Goal: Task Accomplishment & Management: Complete application form

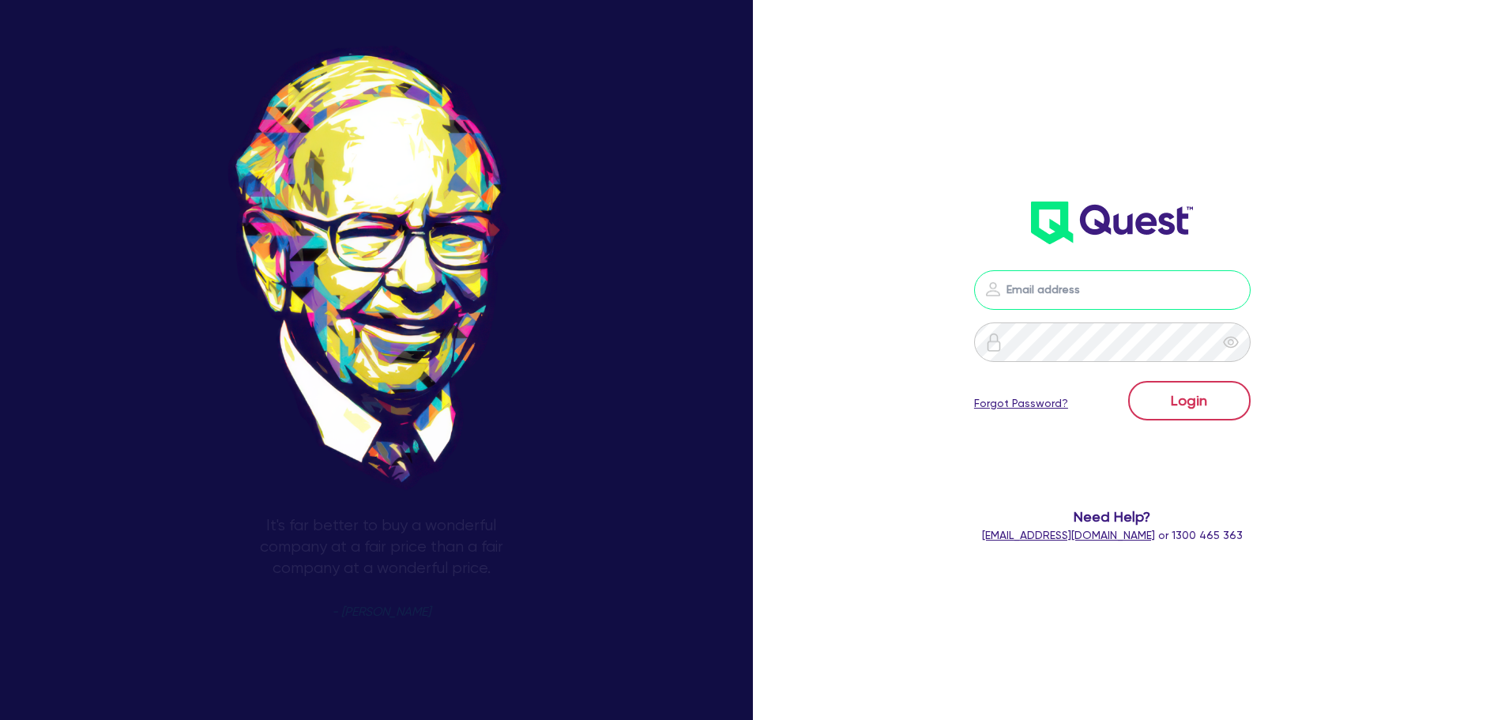
type input "[PERSON_NAME][EMAIL_ADDRESS][DOMAIN_NAME]"
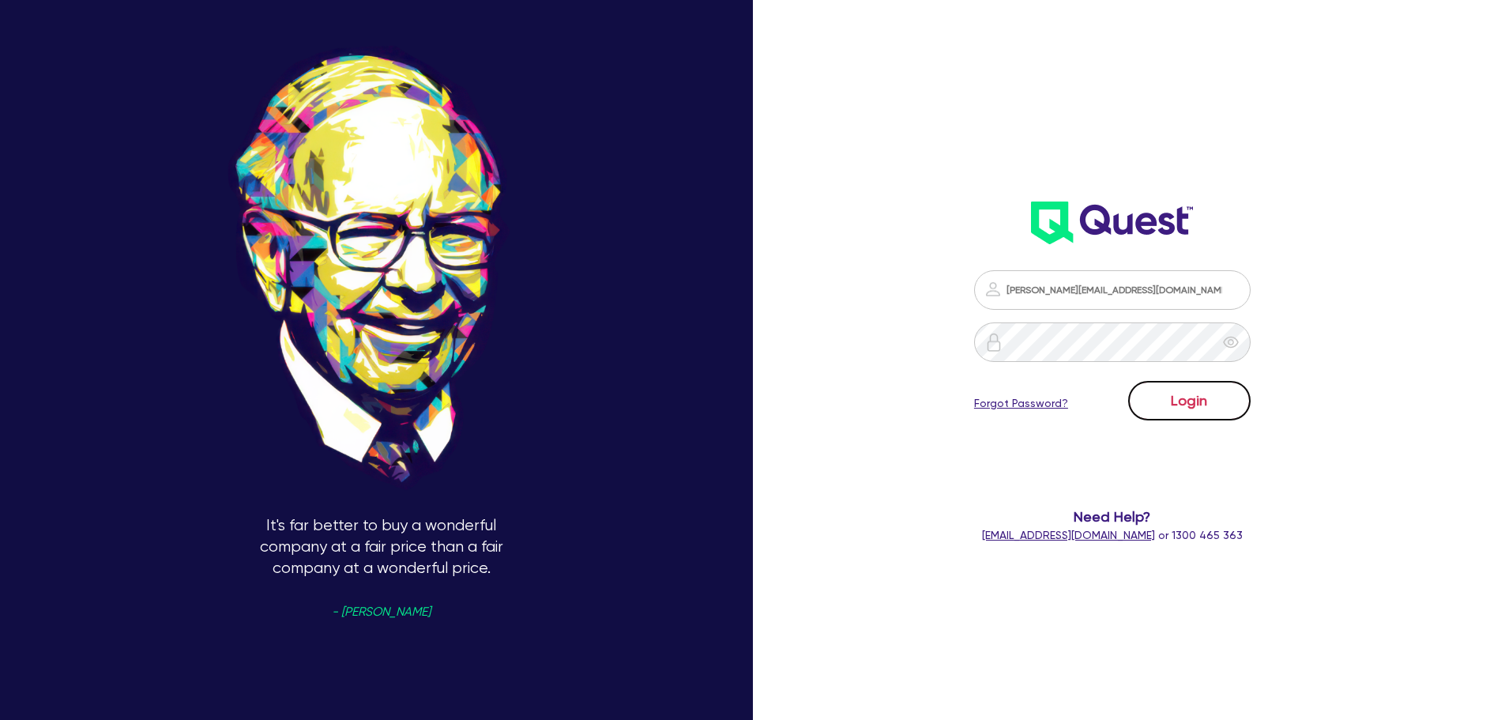
click at [1226, 382] on button "Login" at bounding box center [1189, 401] width 122 height 40
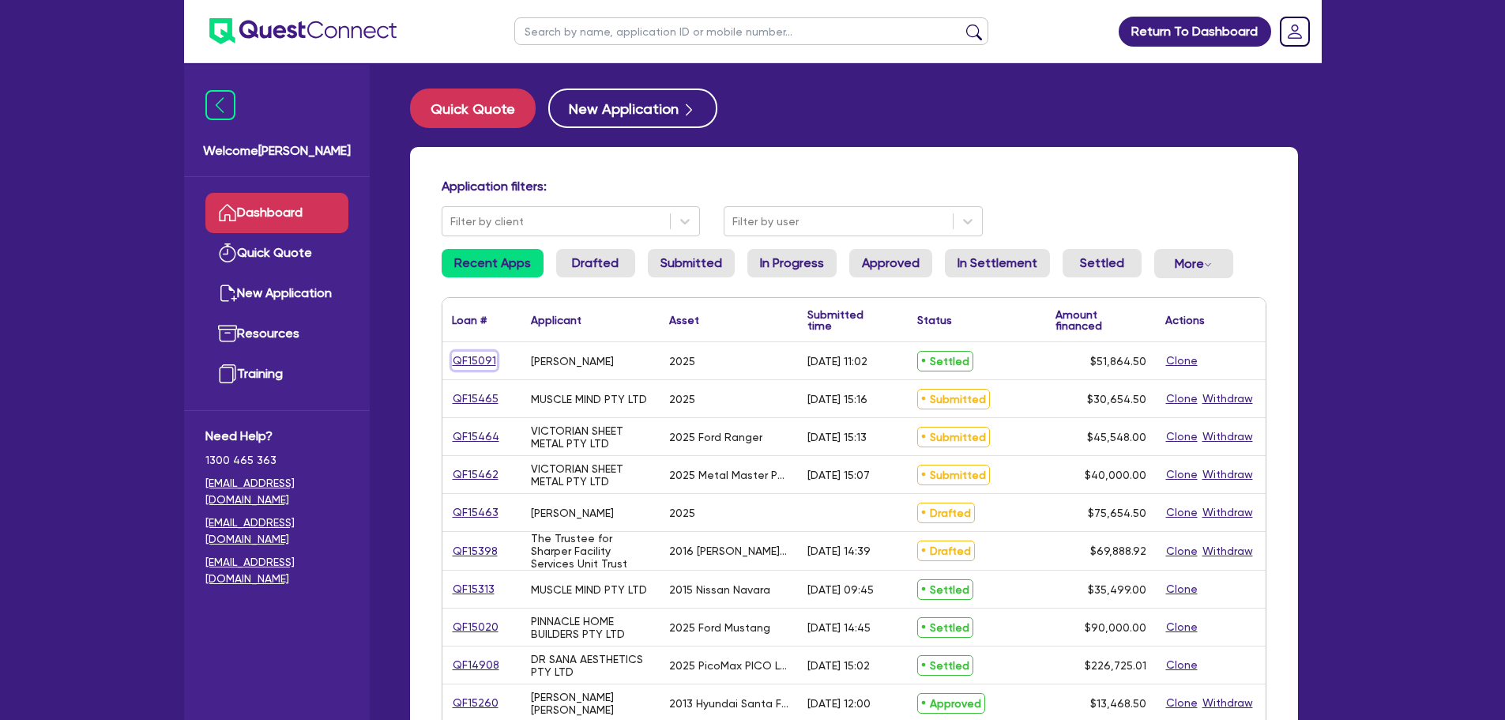
click at [472, 356] on link "QF15091" at bounding box center [474, 361] width 45 height 18
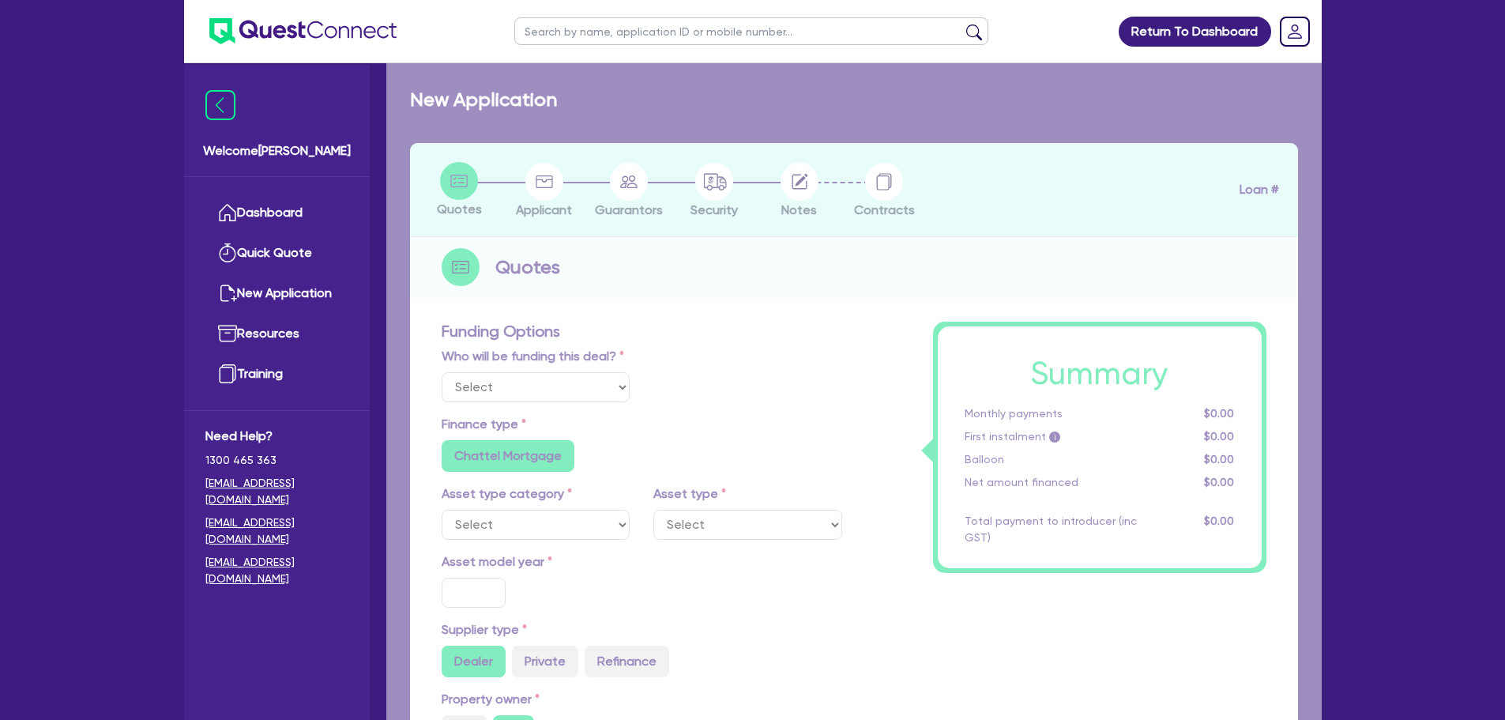
select select "Other"
select select "CARS_AND_LIGHT_TRUCKS"
type input "2025"
radio input "true"
type input "50,000"
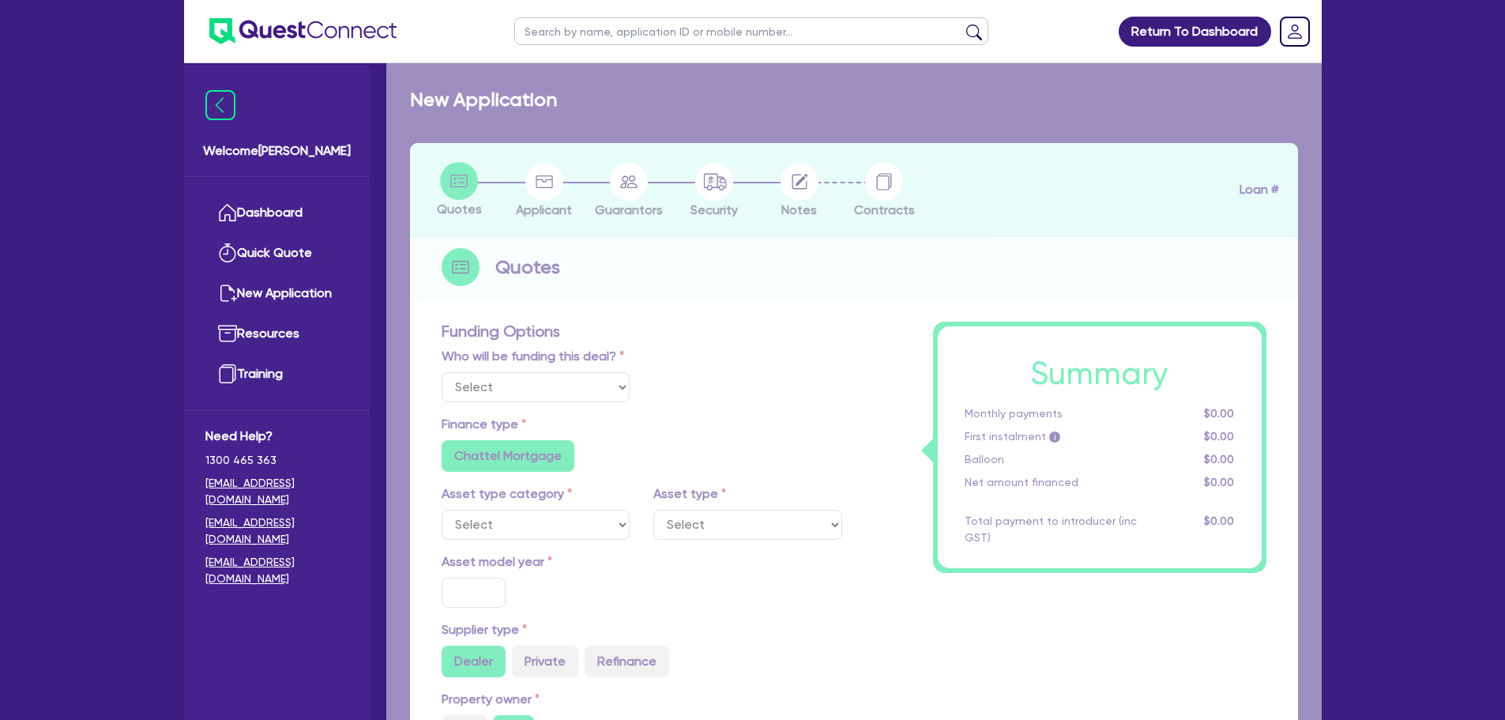
type input "3.77"
type input "1,953.18"
radio input "false"
type input "8.99"
radio input "false"
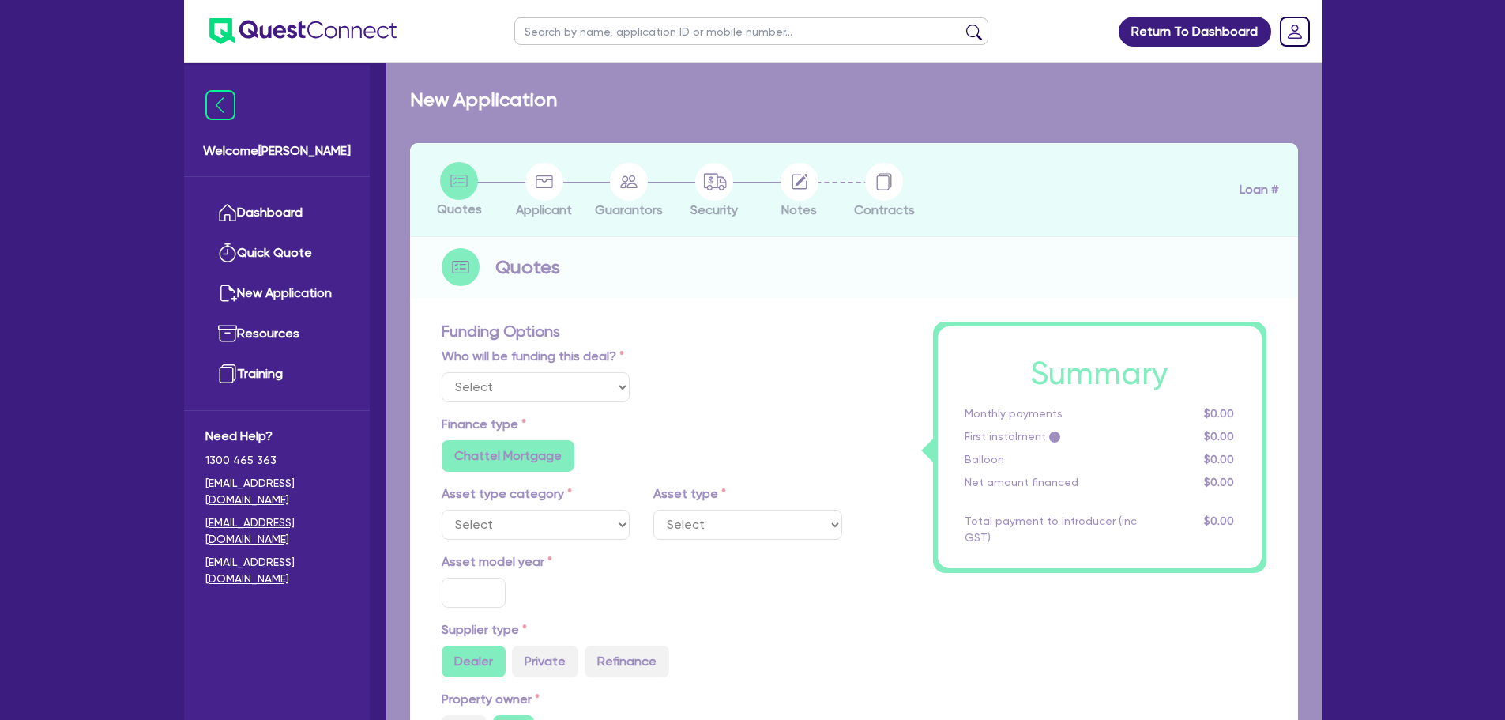
type input "1,100"
radio input "true"
select select "PASSENGER_VEHICLES"
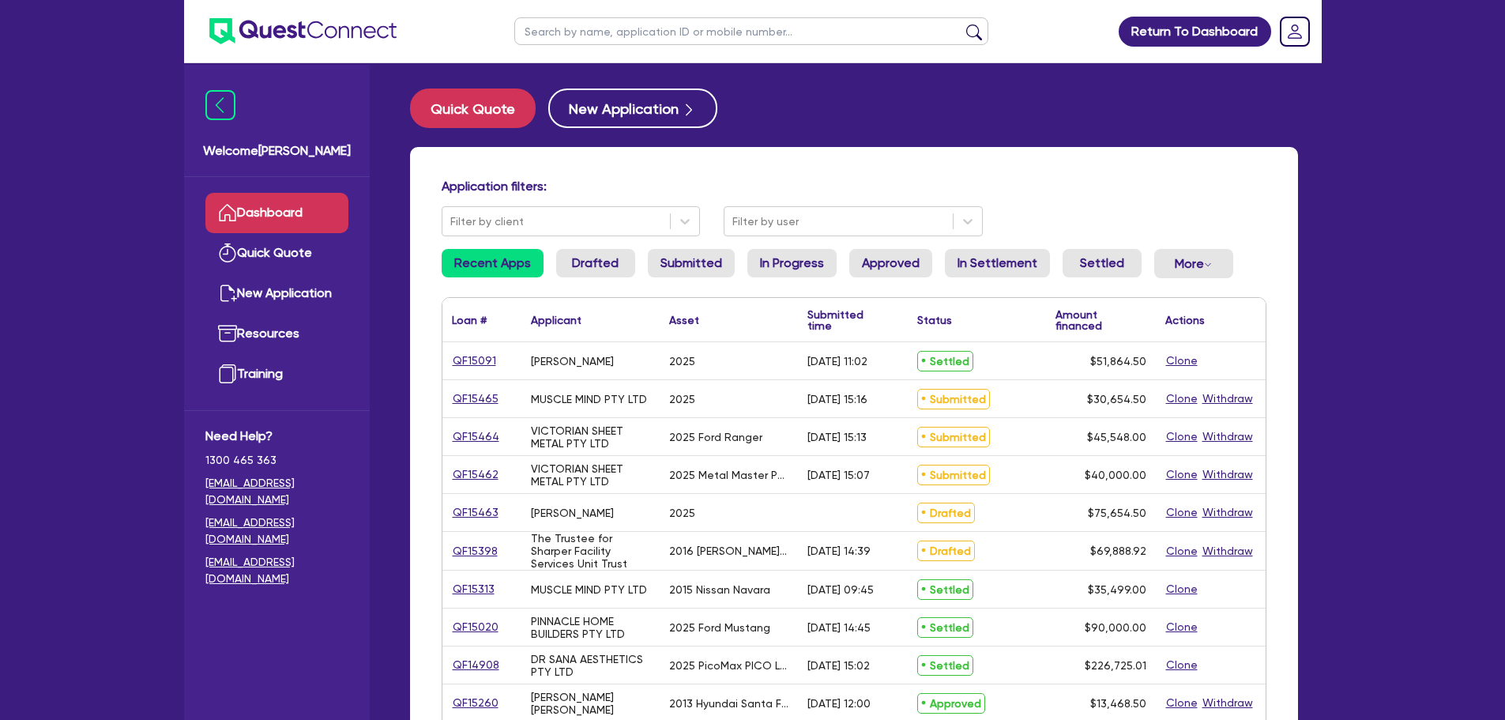
click at [505, 393] on div "QF15465" at bounding box center [481, 399] width 59 height 18
click at [491, 396] on link "QF15465" at bounding box center [475, 399] width 47 height 18
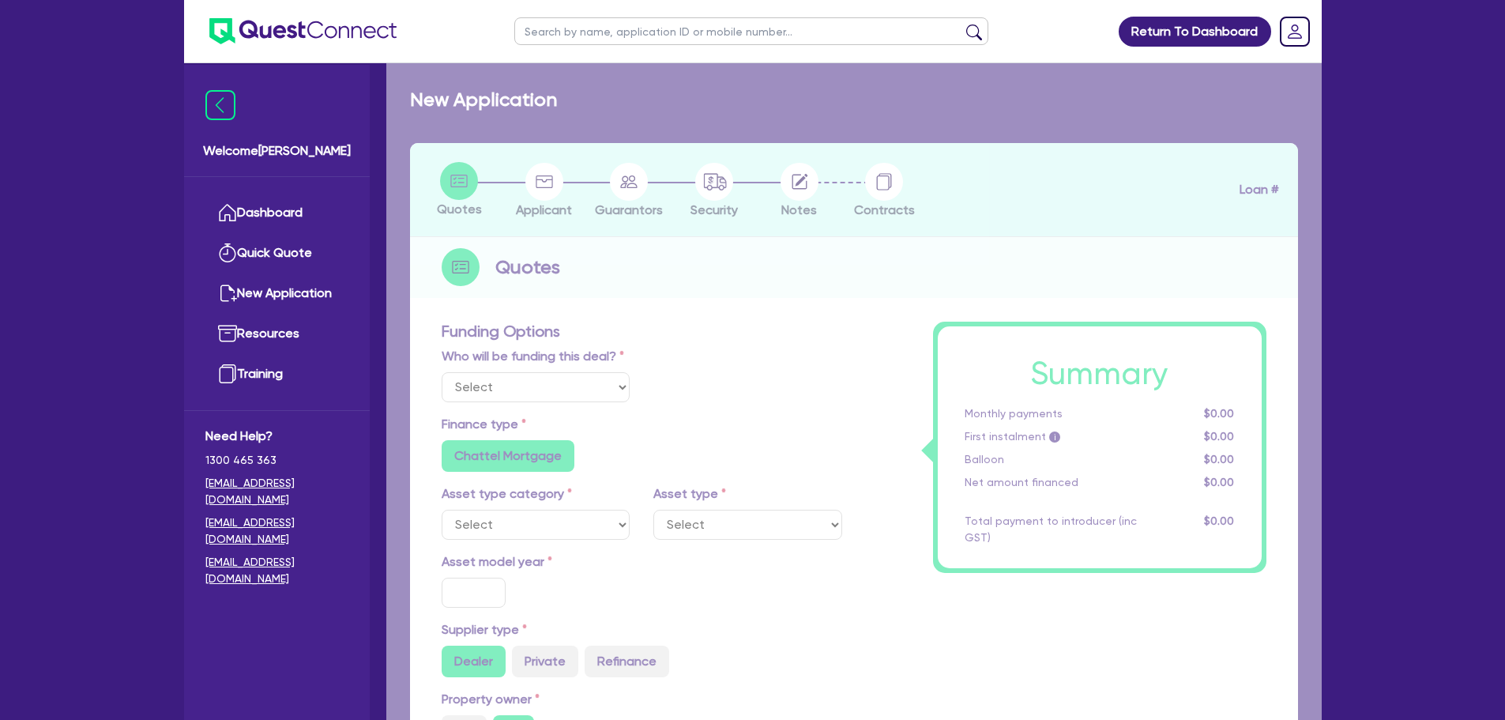
select select "Other"
select select "SECONDARY_ASSETS"
type input "2025"
radio input "false"
radio input "true"
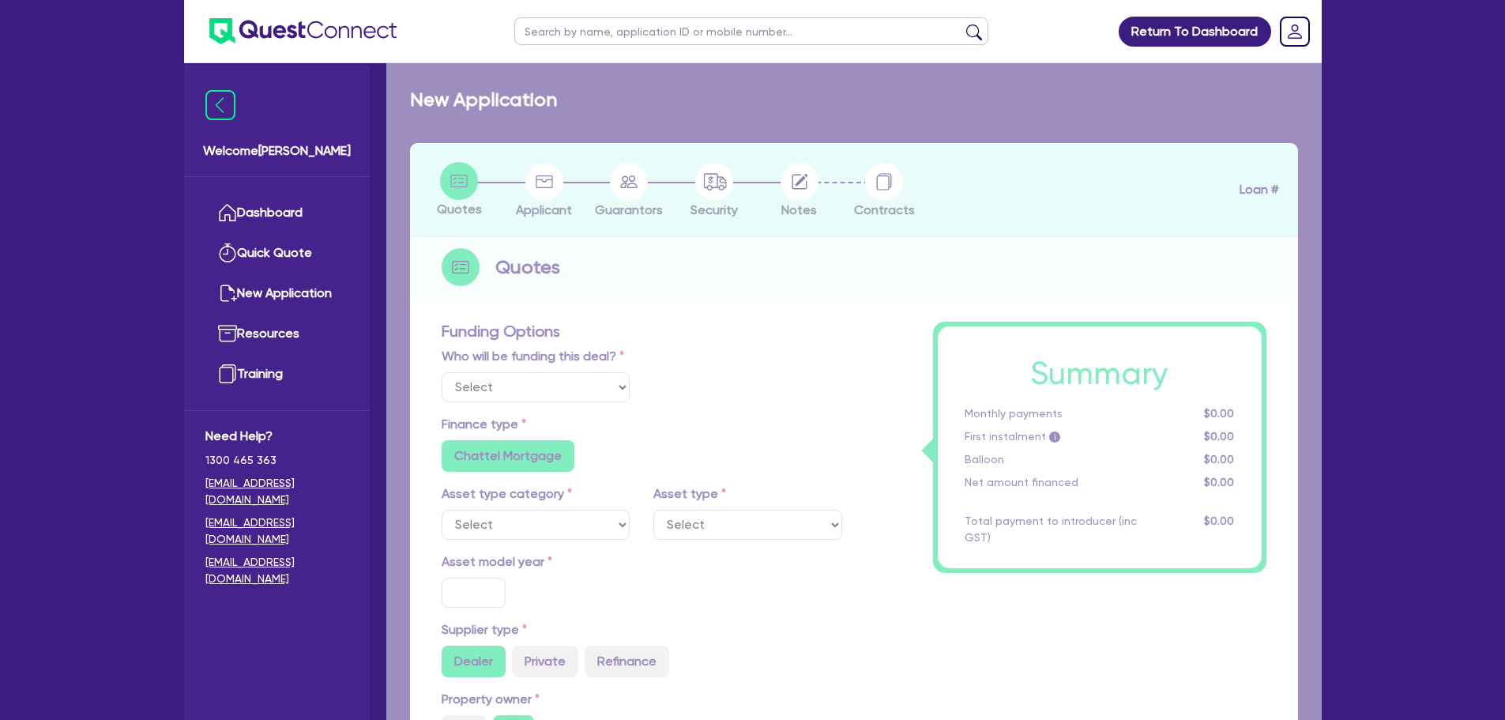
type input "30,000"
type input "10"
radio input "true"
radio input "false"
select select "OTHER"
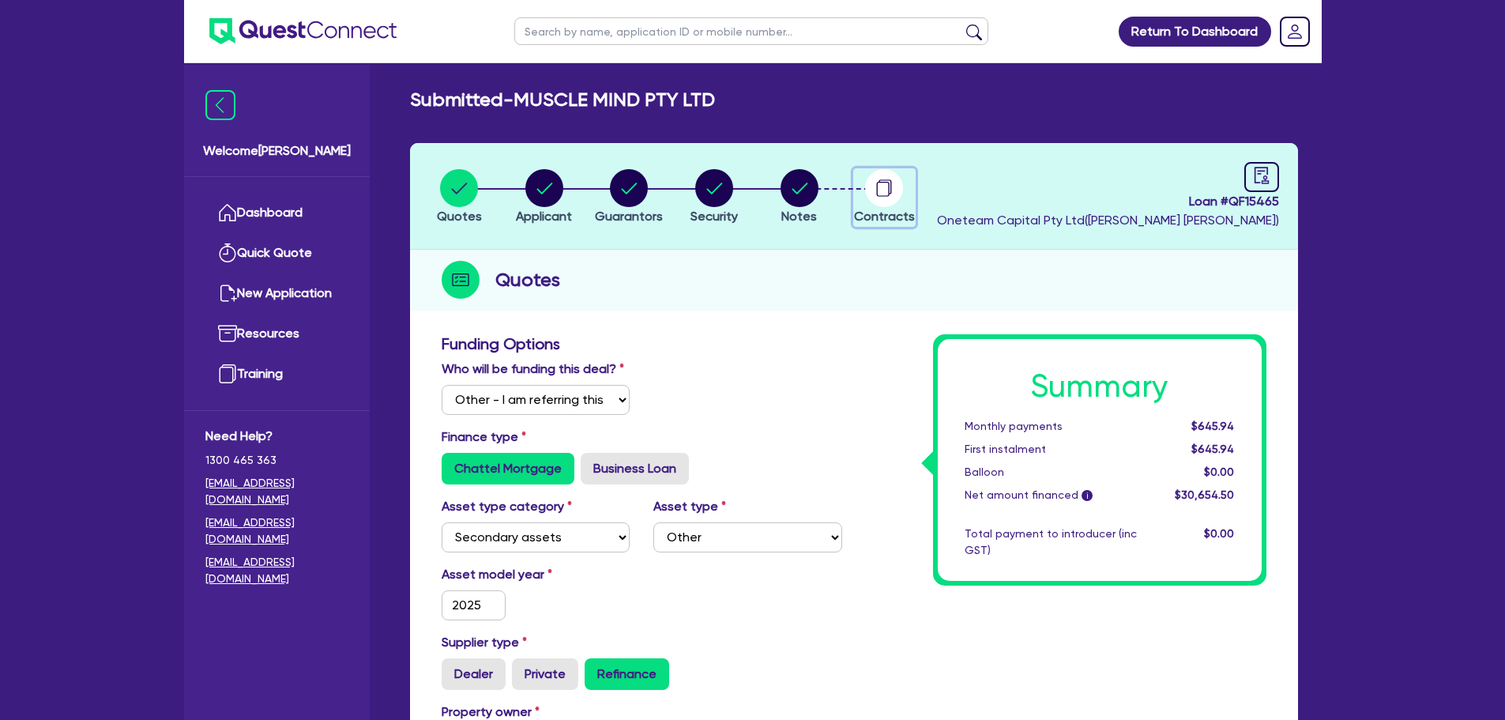
click at [892, 196] on circle "button" at bounding box center [884, 188] width 38 height 38
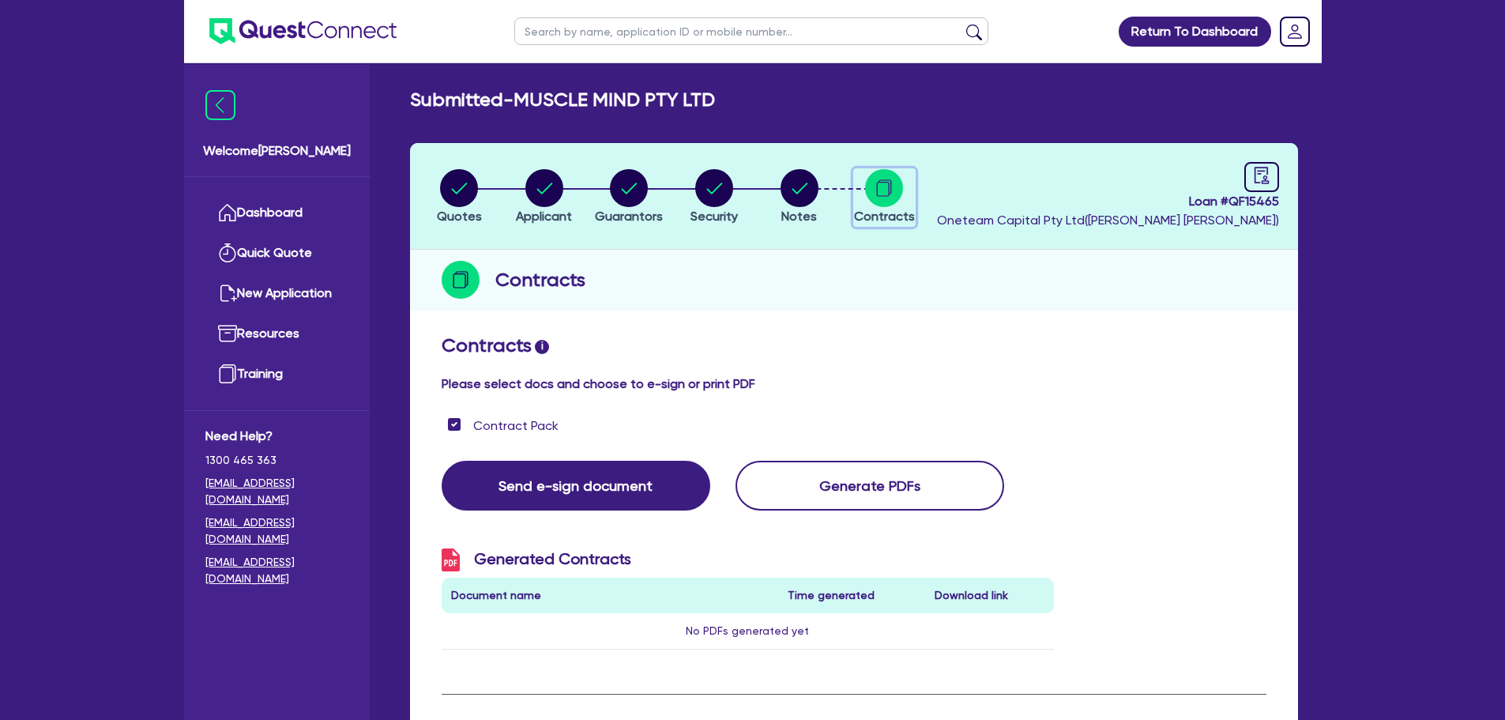
checkbox input "true"
click at [800, 190] on icon "button" at bounding box center [800, 188] width 16 height 11
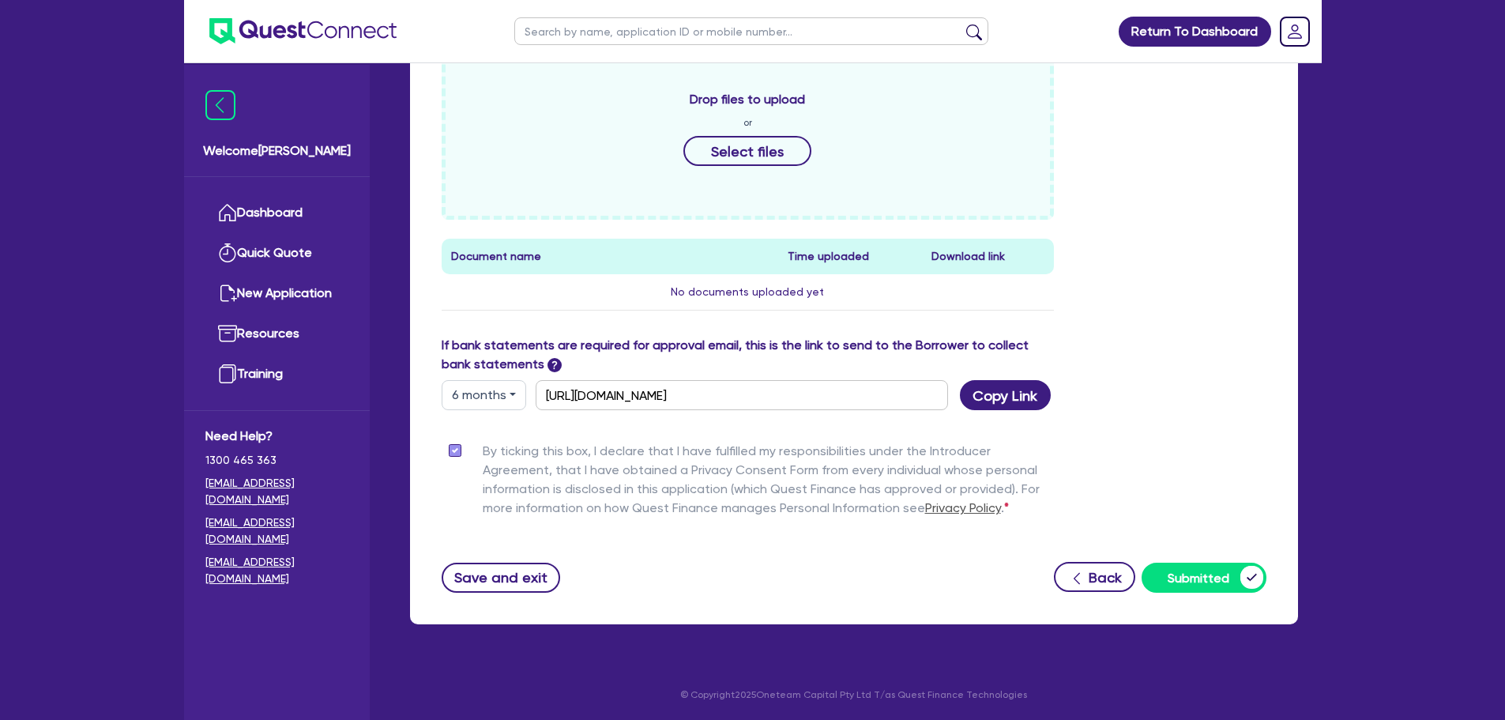
scroll to position [631, 0]
click at [469, 386] on button "6 months" at bounding box center [484, 394] width 85 height 30
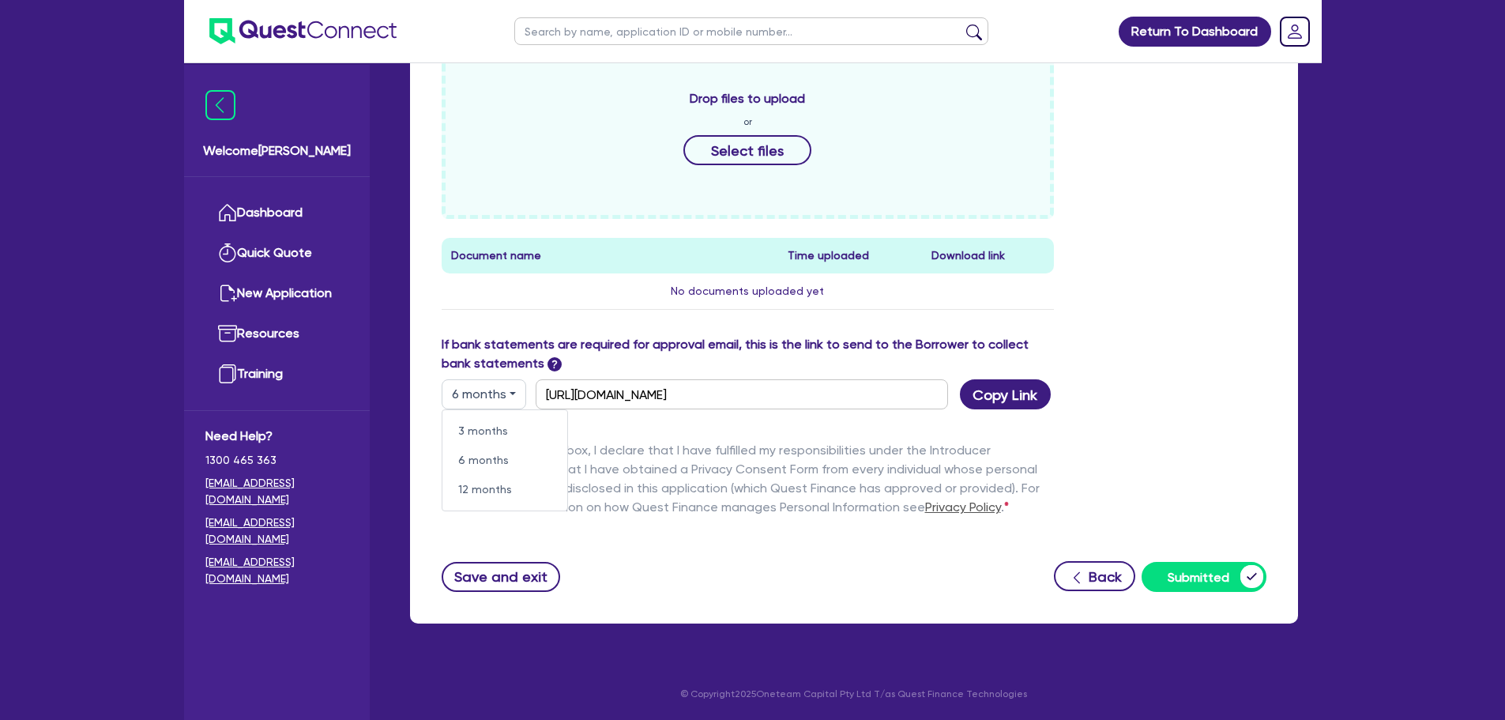
click at [1150, 334] on div "Drop files to upload or Select files Document name Time uploaded Download link …" at bounding box center [854, 191] width 849 height 287
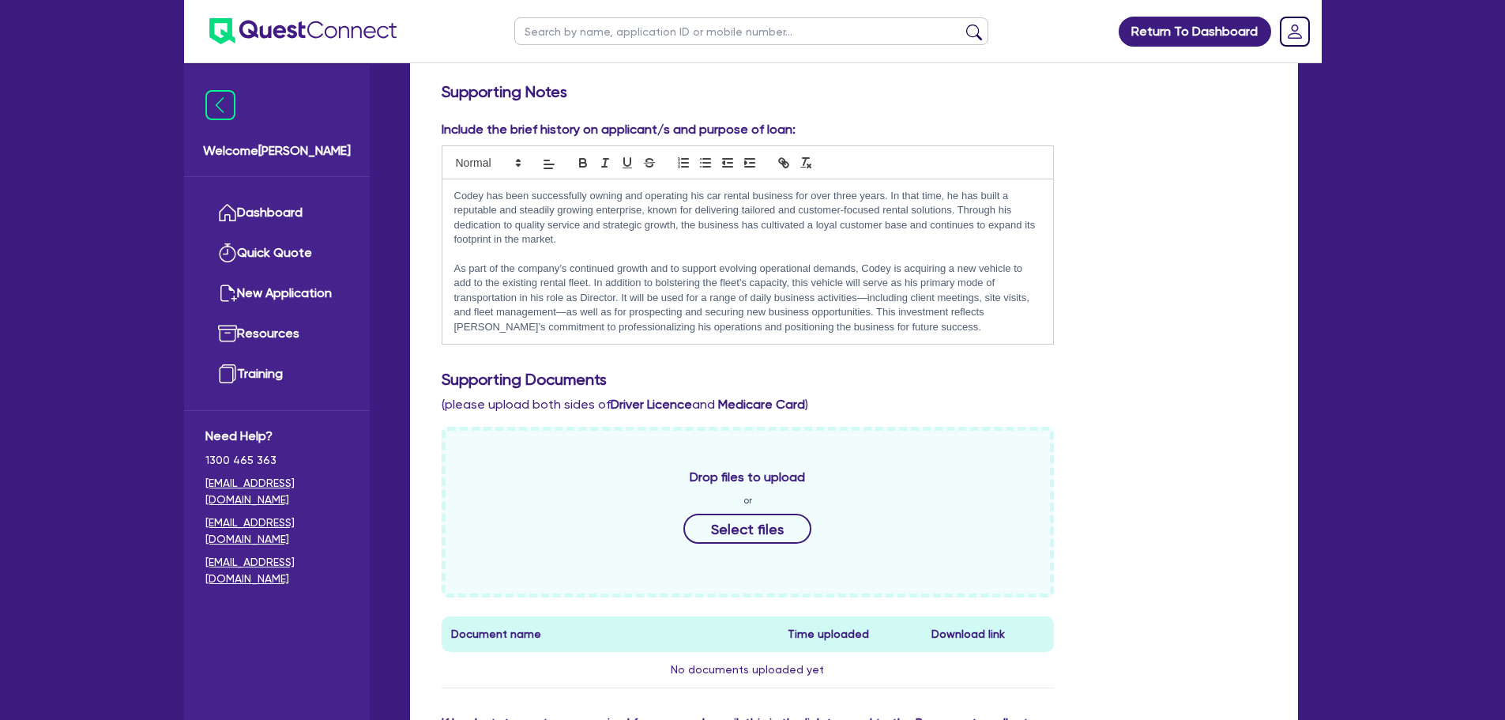
scroll to position [0, 0]
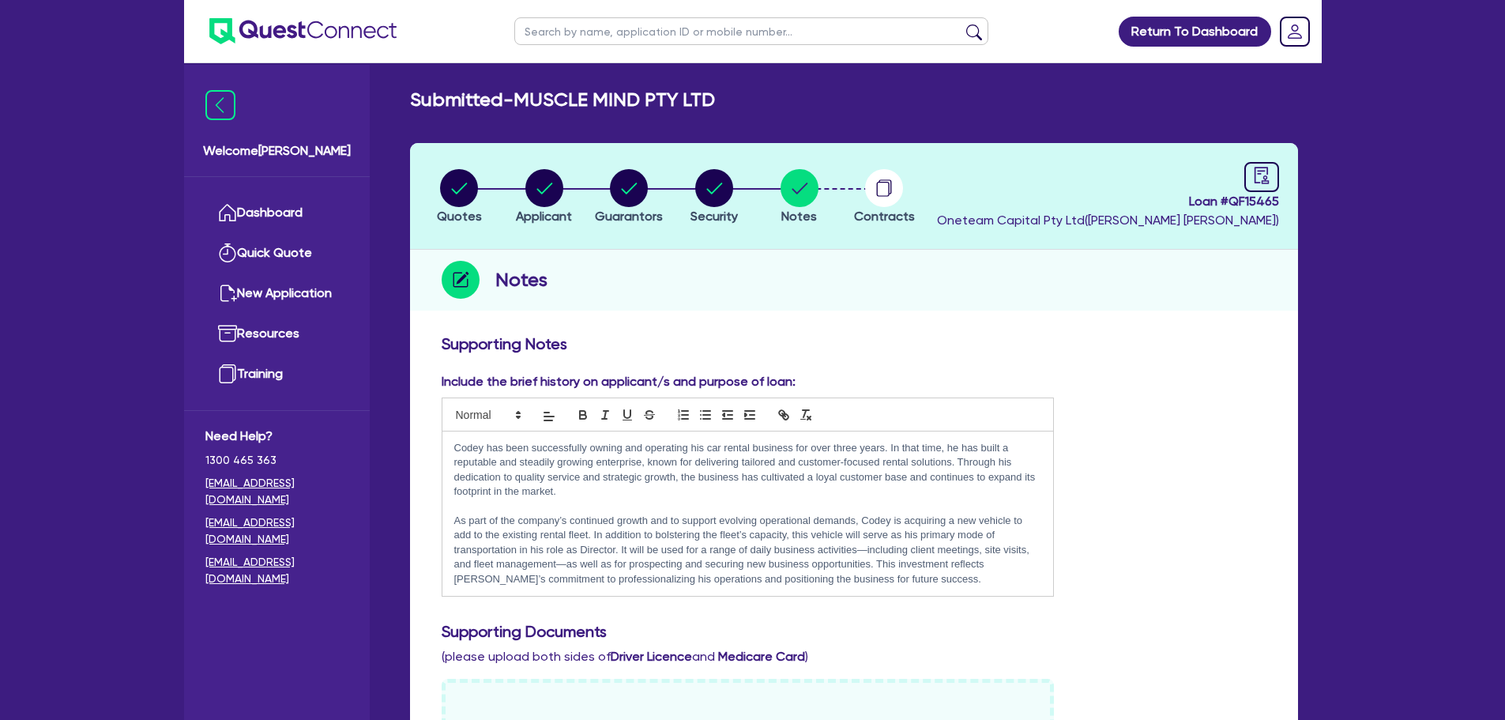
click at [898, 196] on circle "button" at bounding box center [884, 188] width 38 height 38
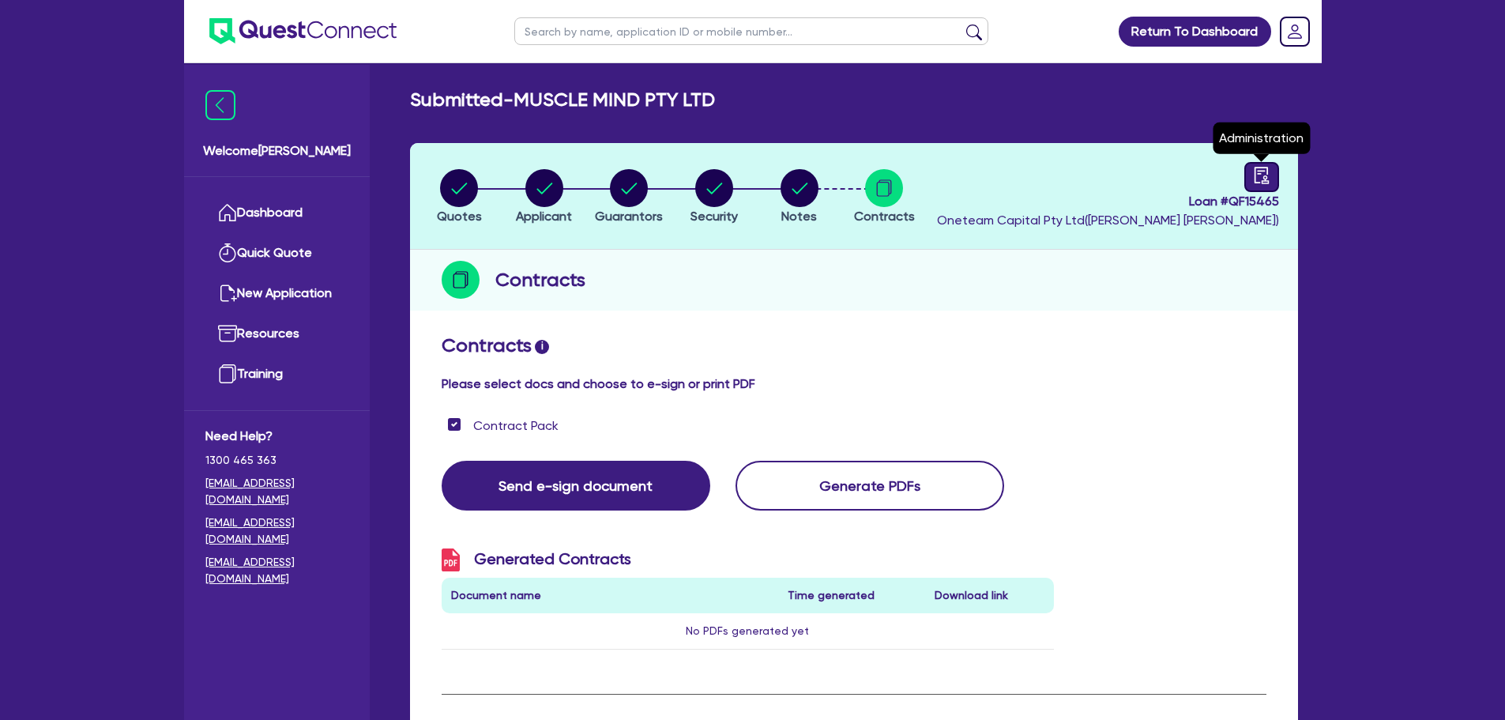
click at [1274, 180] on div at bounding box center [1261, 177] width 35 height 30
select select "SUBMITTED_NEW"
select select "Other"
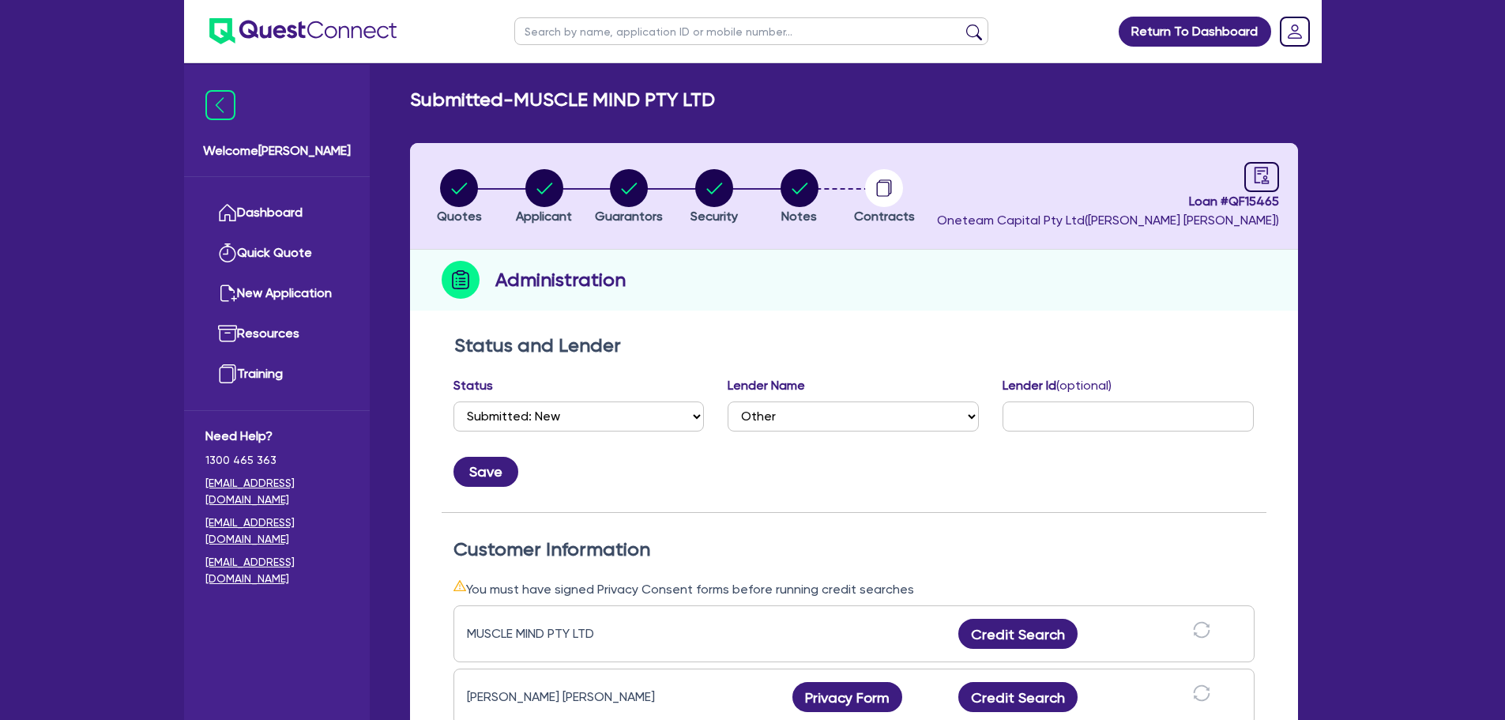
click at [1005, 265] on div "Administration" at bounding box center [854, 280] width 888 height 61
click at [614, 195] on circle "button" at bounding box center [629, 188] width 38 height 38
select select "MR"
select select "QLD"
select select "MARRIED"
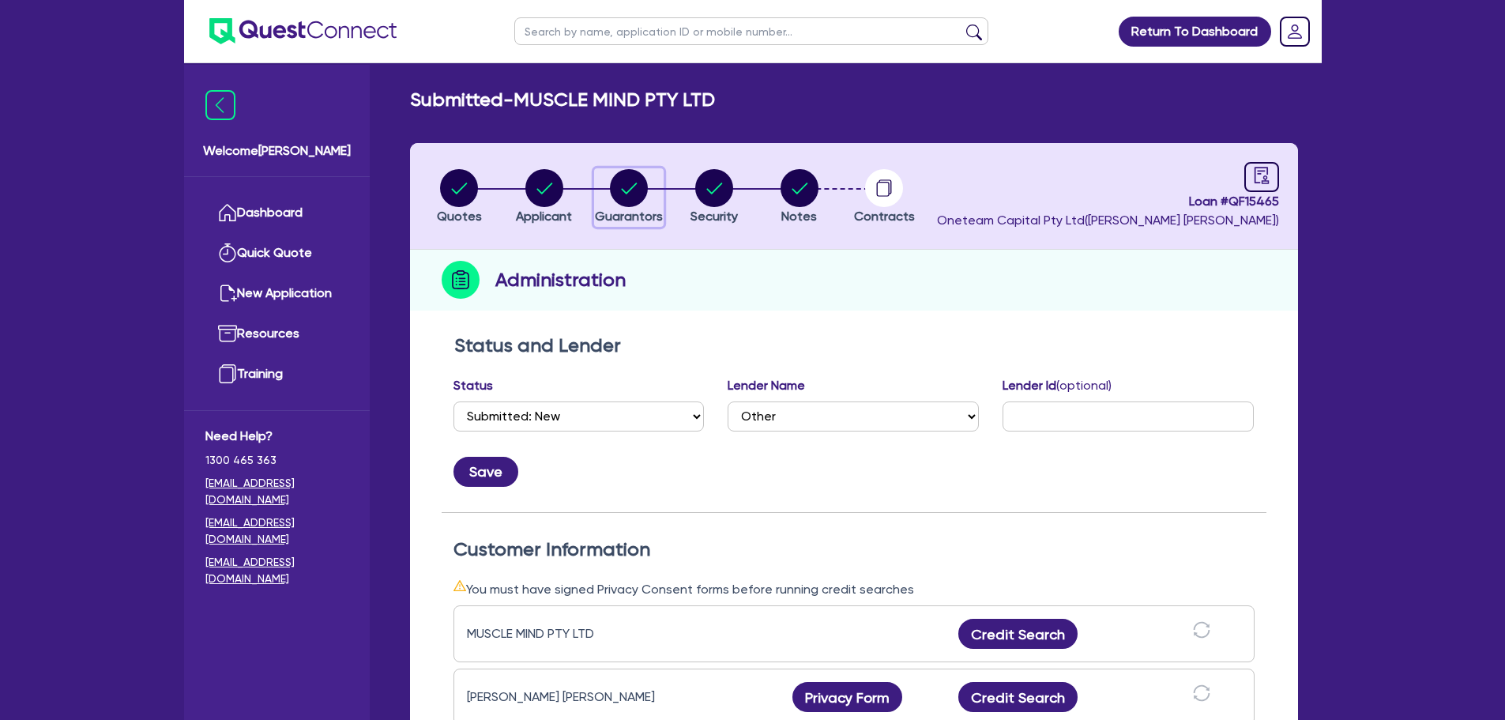
select select "PROPERTY"
select select "HOUSEHOLD_PERSONAL"
select select "CASH"
select select "VEHICLE"
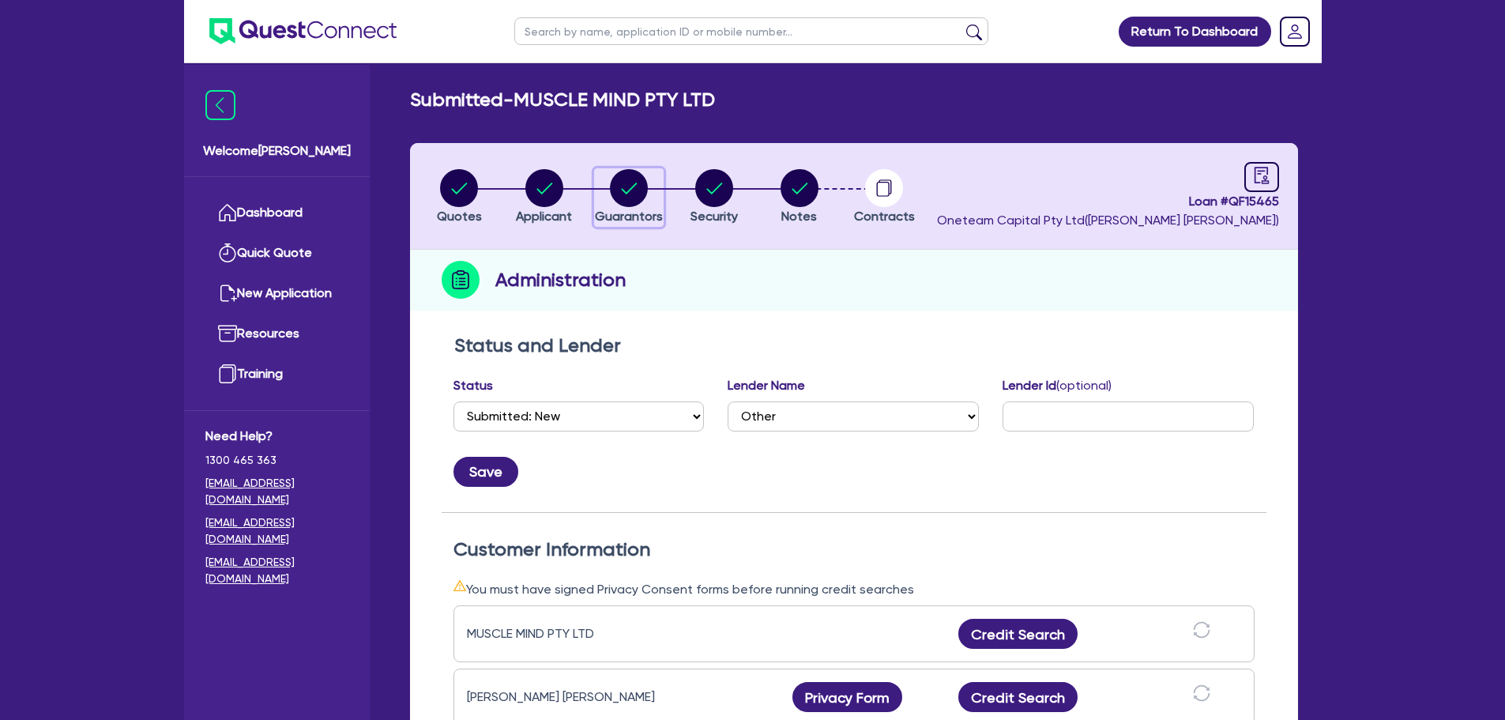
select select "VEHICLE"
select select "VEHICLE_LOAN"
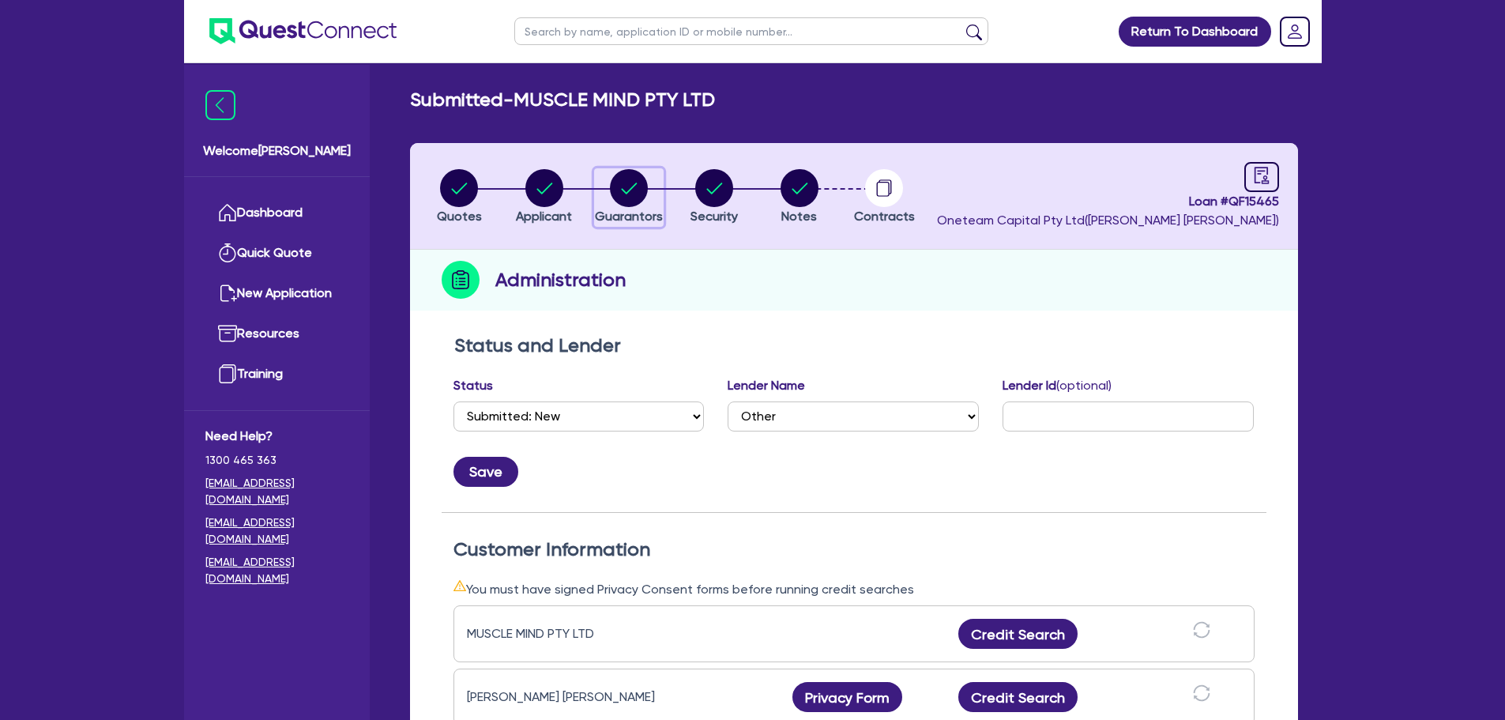
select select "VEHICLE_LOAN"
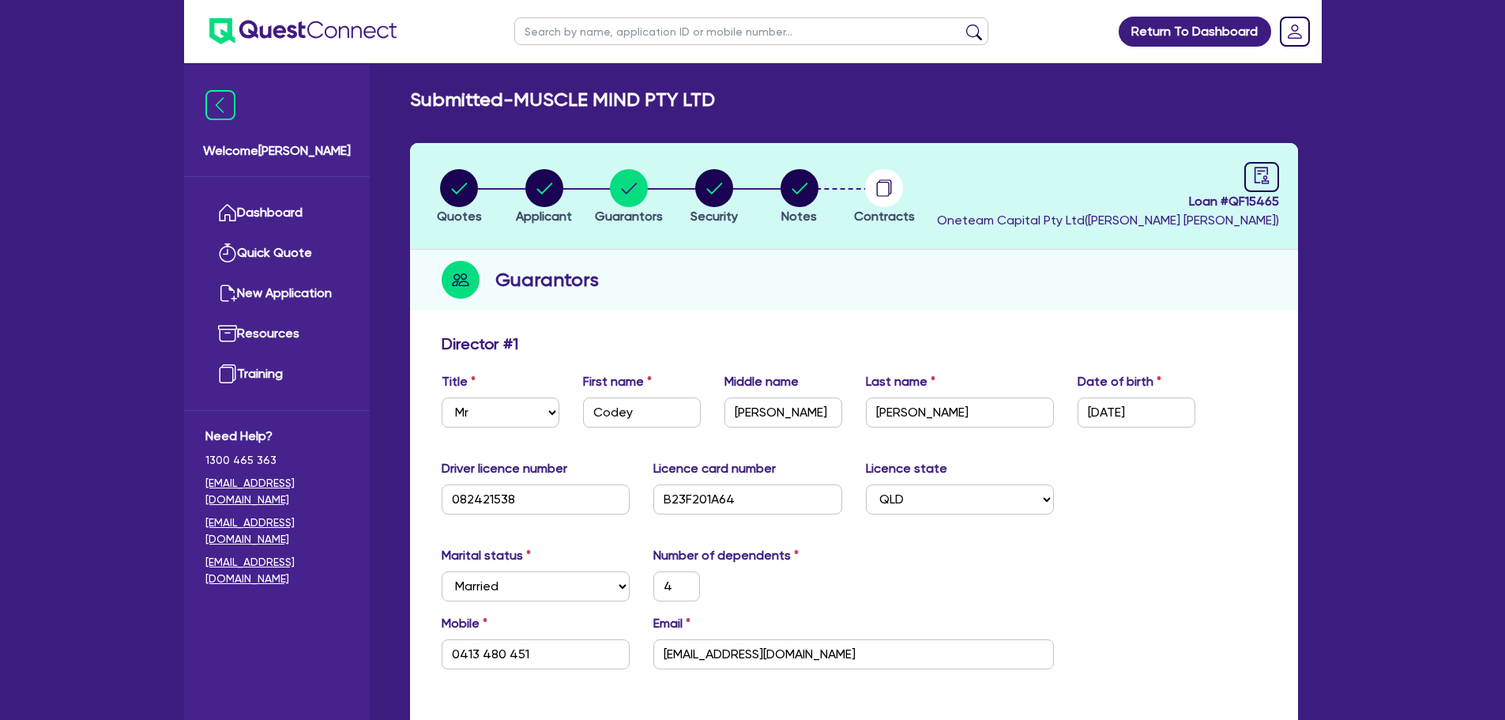
click at [1114, 254] on div "Guarantors" at bounding box center [854, 280] width 888 height 61
click at [1267, 180] on icon "audit" at bounding box center [1261, 175] width 14 height 17
select select "SUBMITTED_NEW"
select select "Other"
